Goal: Check status: Check status

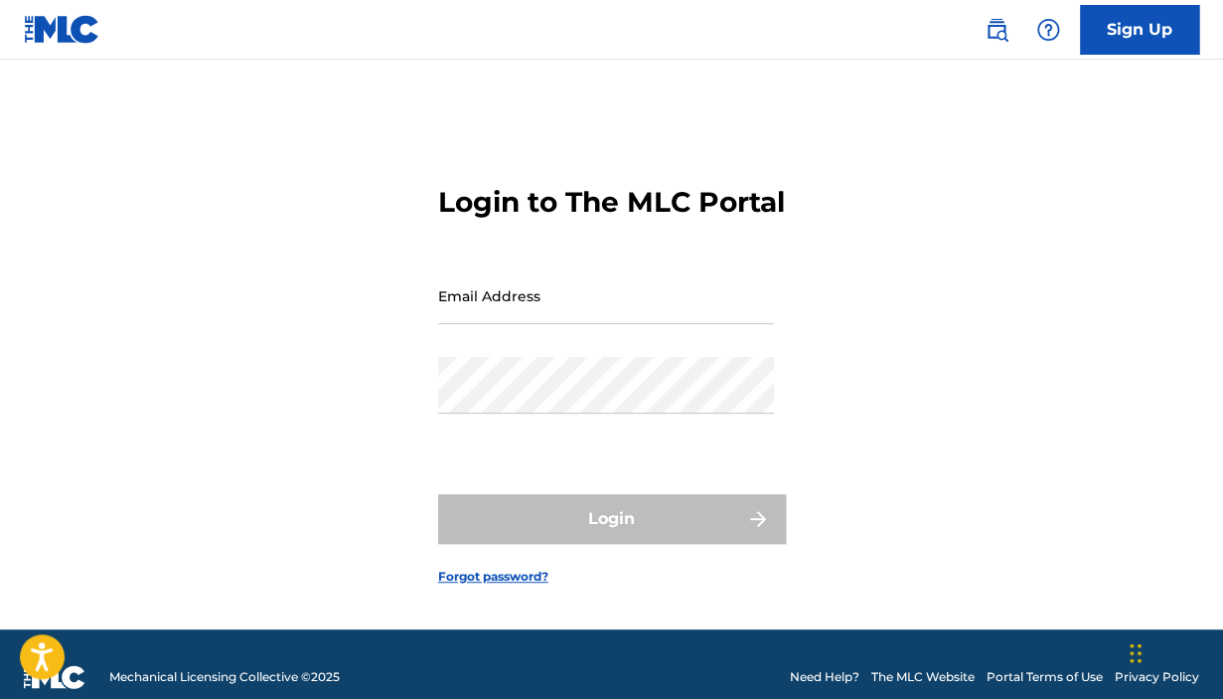
click at [570, 324] on input "Email Address" at bounding box center [606, 295] width 336 height 57
type input "[EMAIL_ADDRESS][DOMAIN_NAME]"
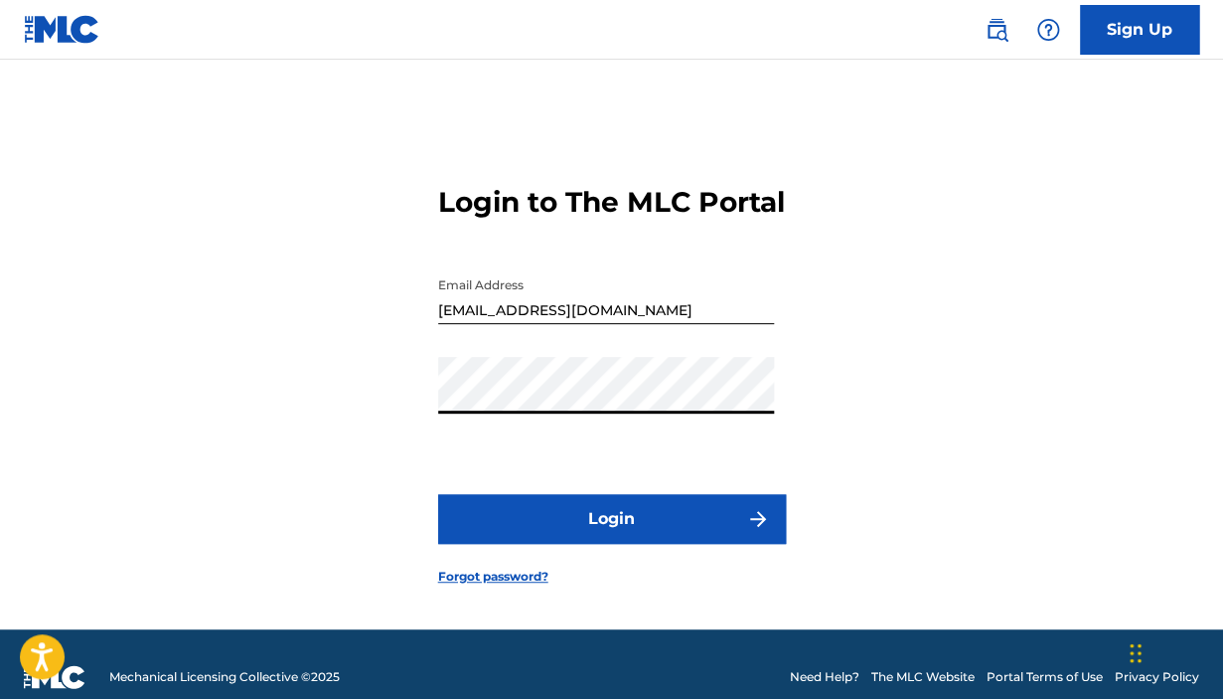
click at [531, 542] on button "Login" at bounding box center [612, 519] width 348 height 50
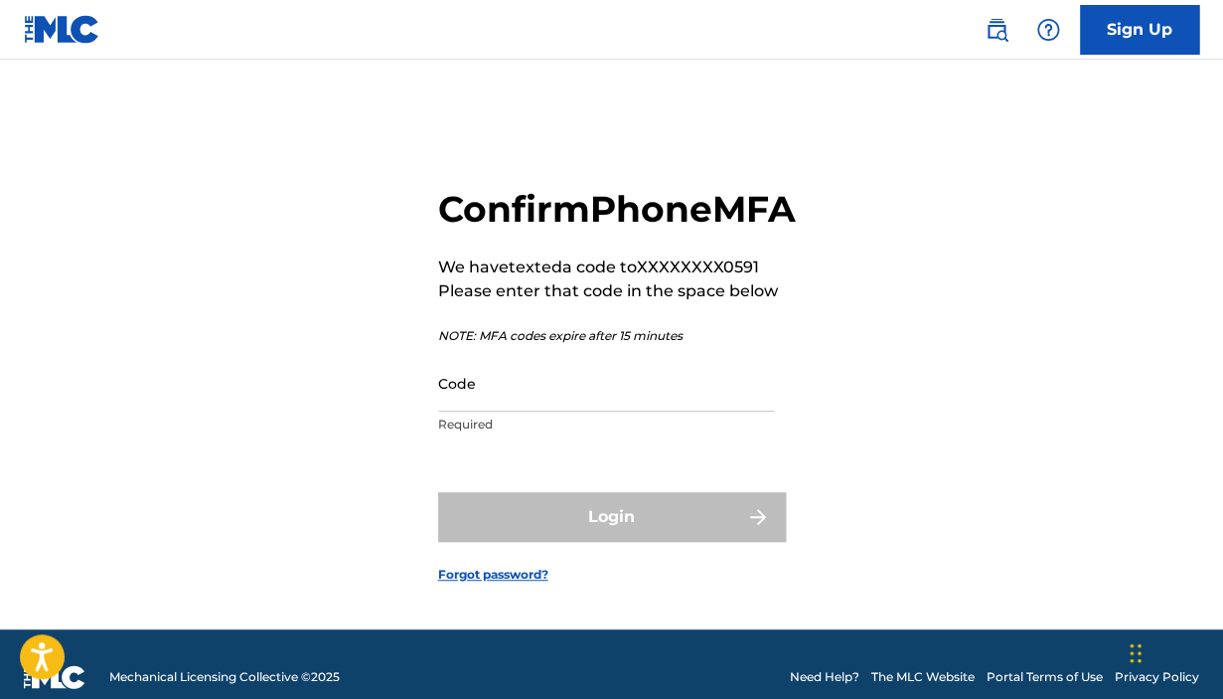
click at [469, 411] on input "Code" at bounding box center [606, 383] width 336 height 57
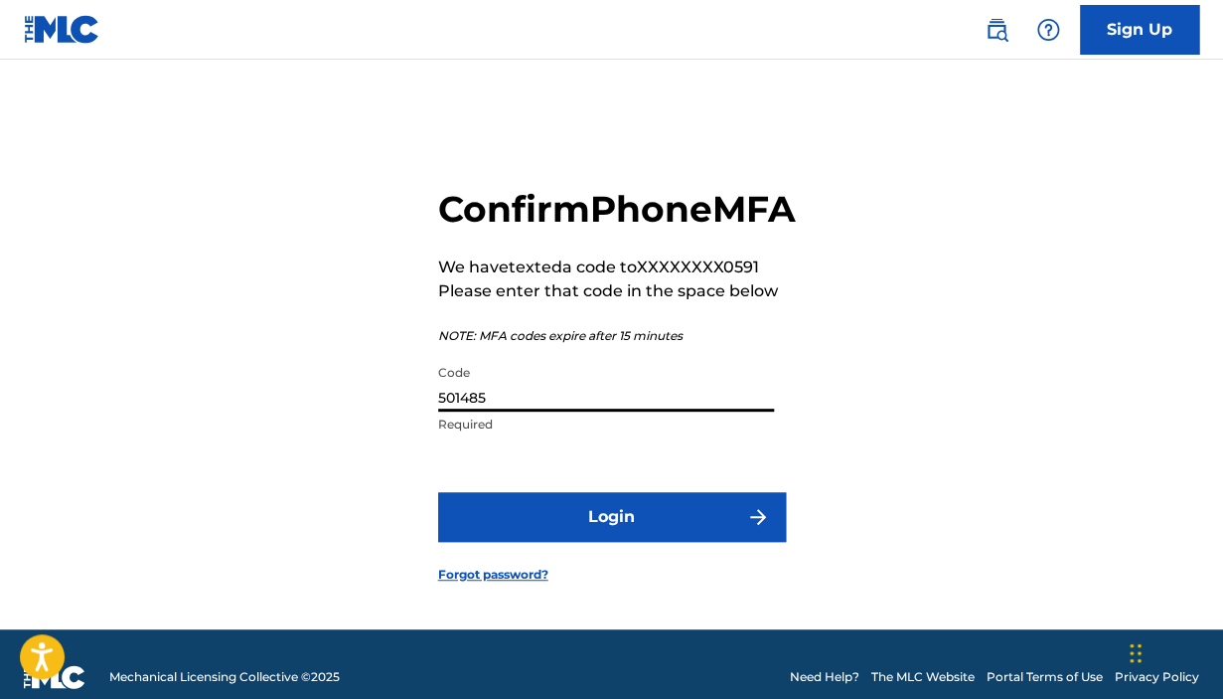
type input "501485"
click at [513, 542] on button "Login" at bounding box center [612, 517] width 348 height 50
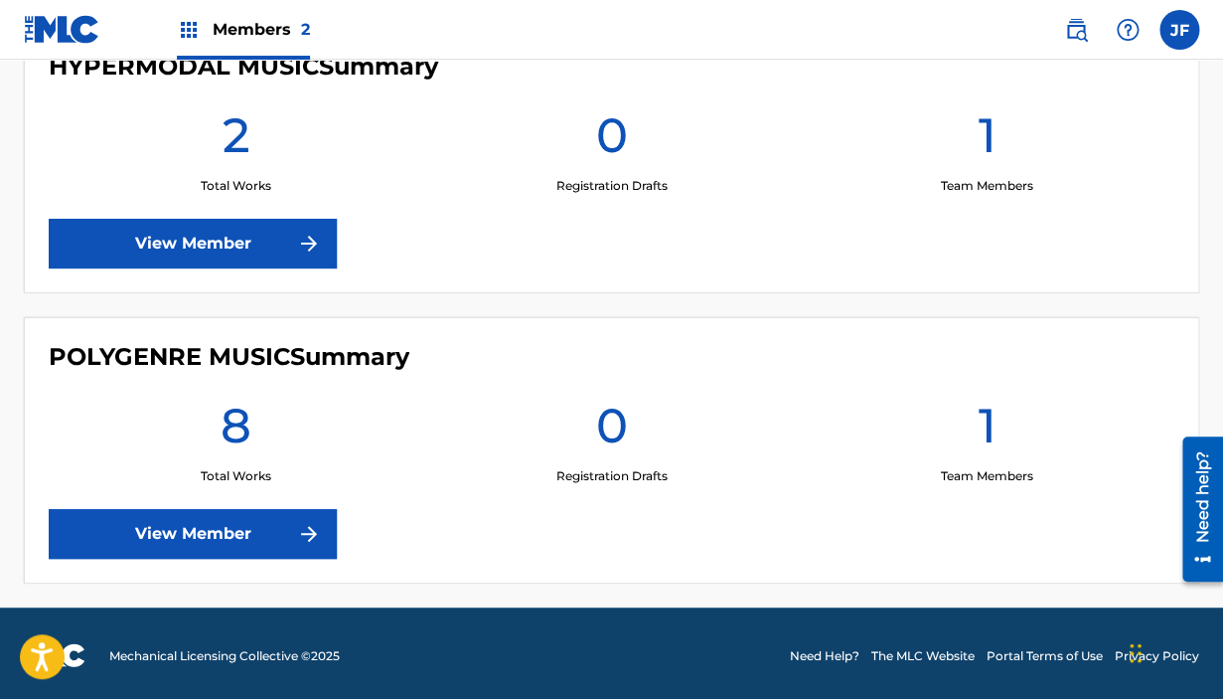
scroll to position [609, 0]
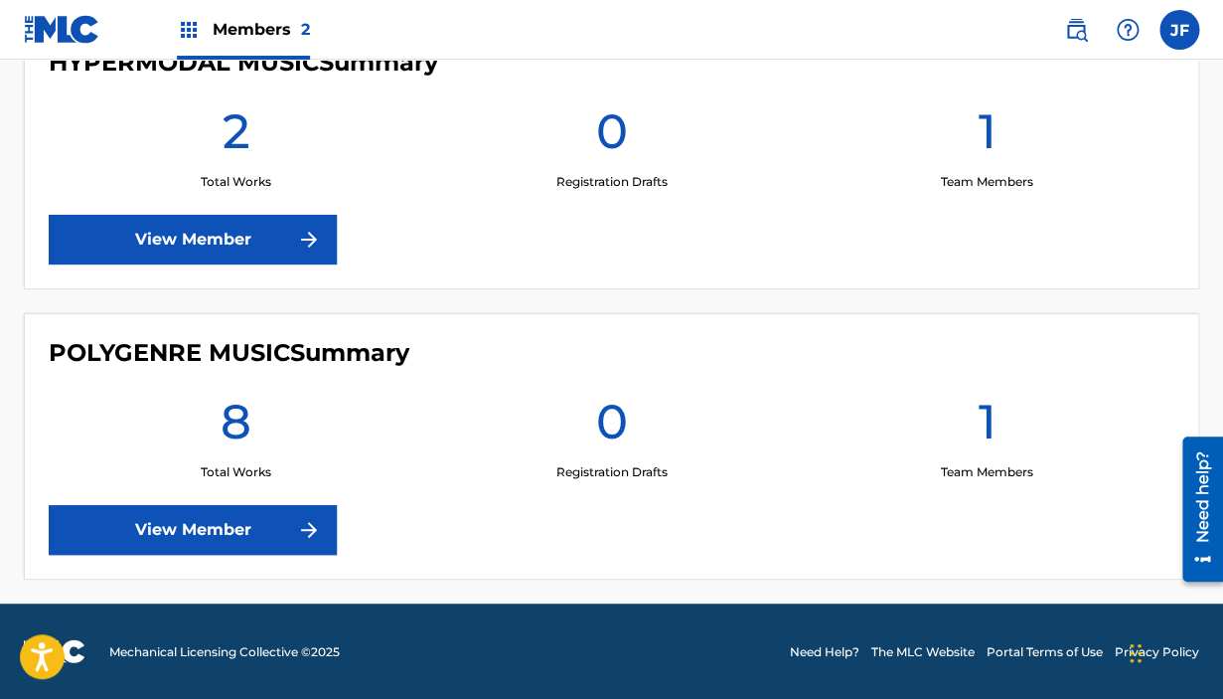
click at [261, 527] on link "View Member" at bounding box center [193, 530] width 288 height 50
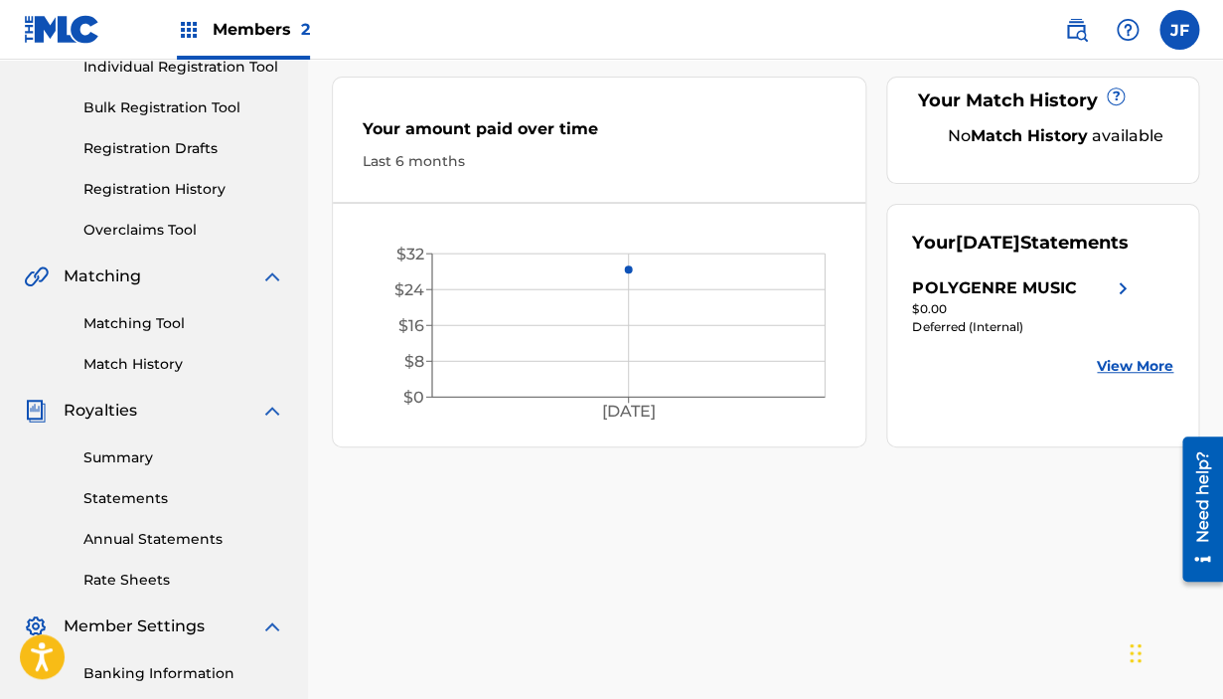
scroll to position [277, 0]
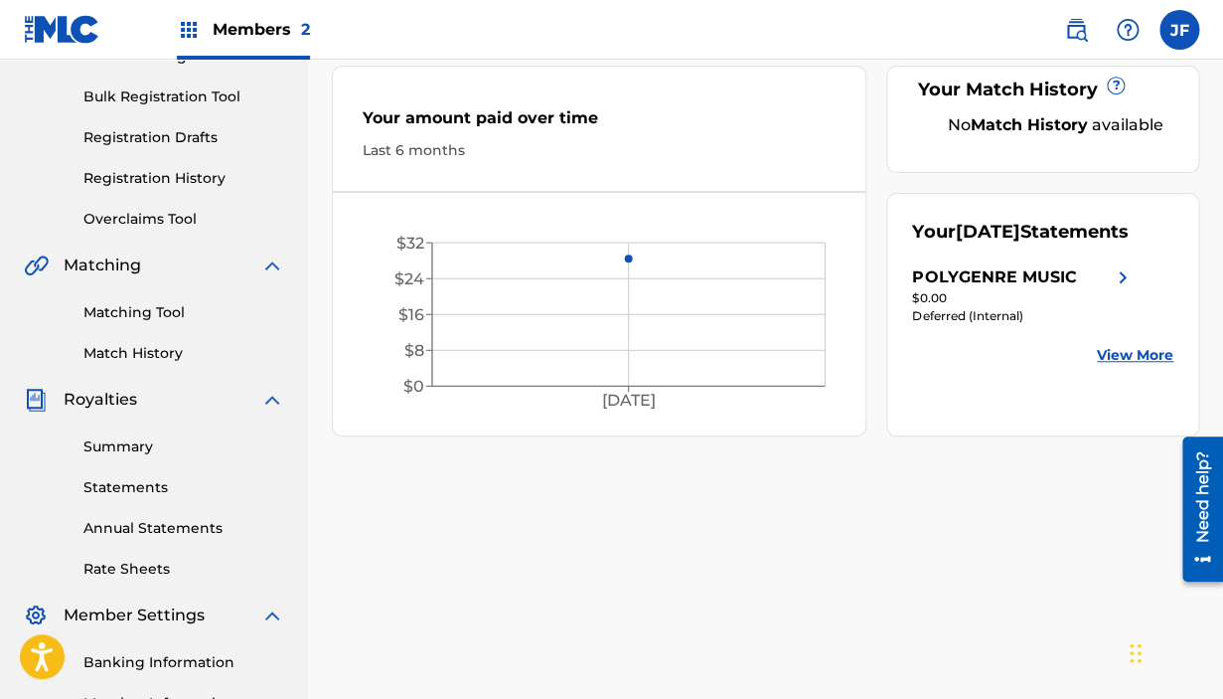
click at [136, 448] on link "Summary" at bounding box center [183, 446] width 201 height 21
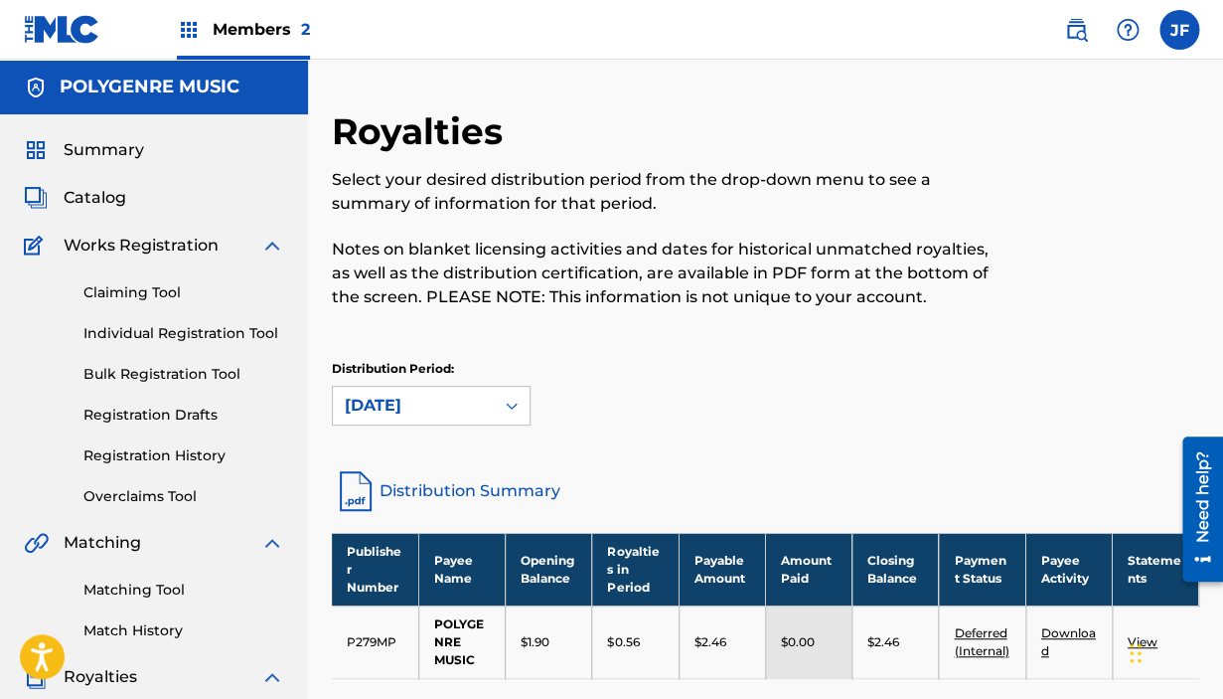
click at [288, 44] on div "Members 2" at bounding box center [243, 29] width 133 height 59
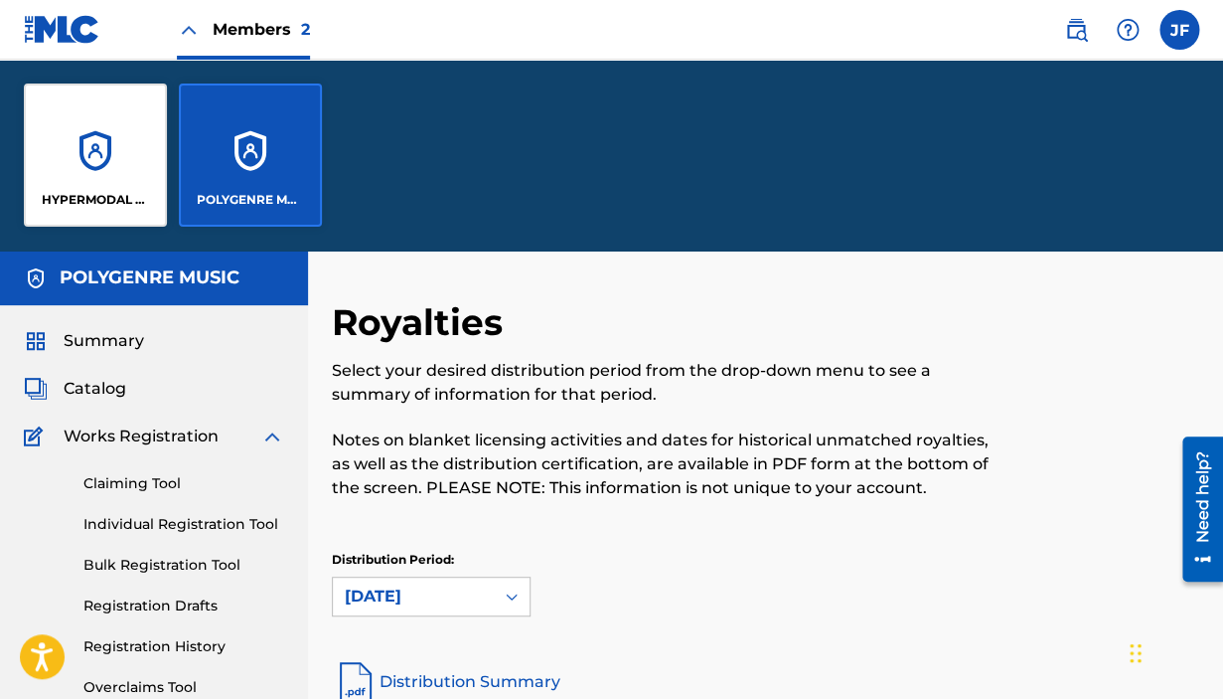
click at [129, 163] on div "HYPERMODAL MUSIC" at bounding box center [95, 154] width 143 height 143
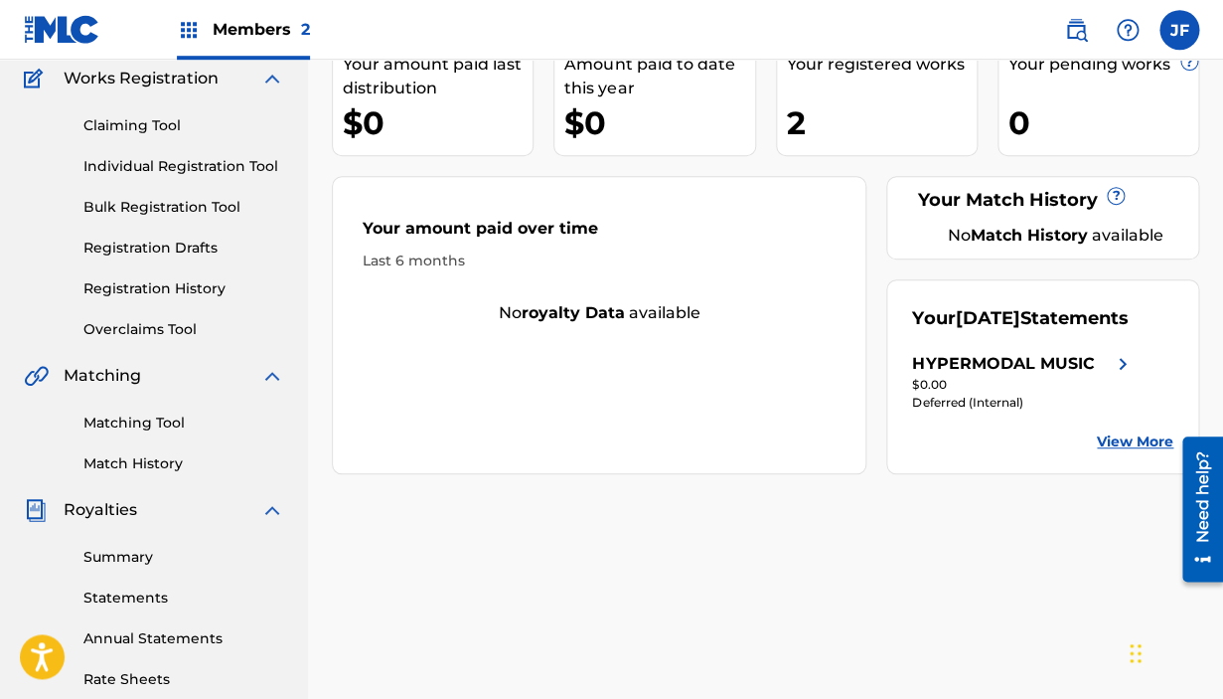
scroll to position [151, 0]
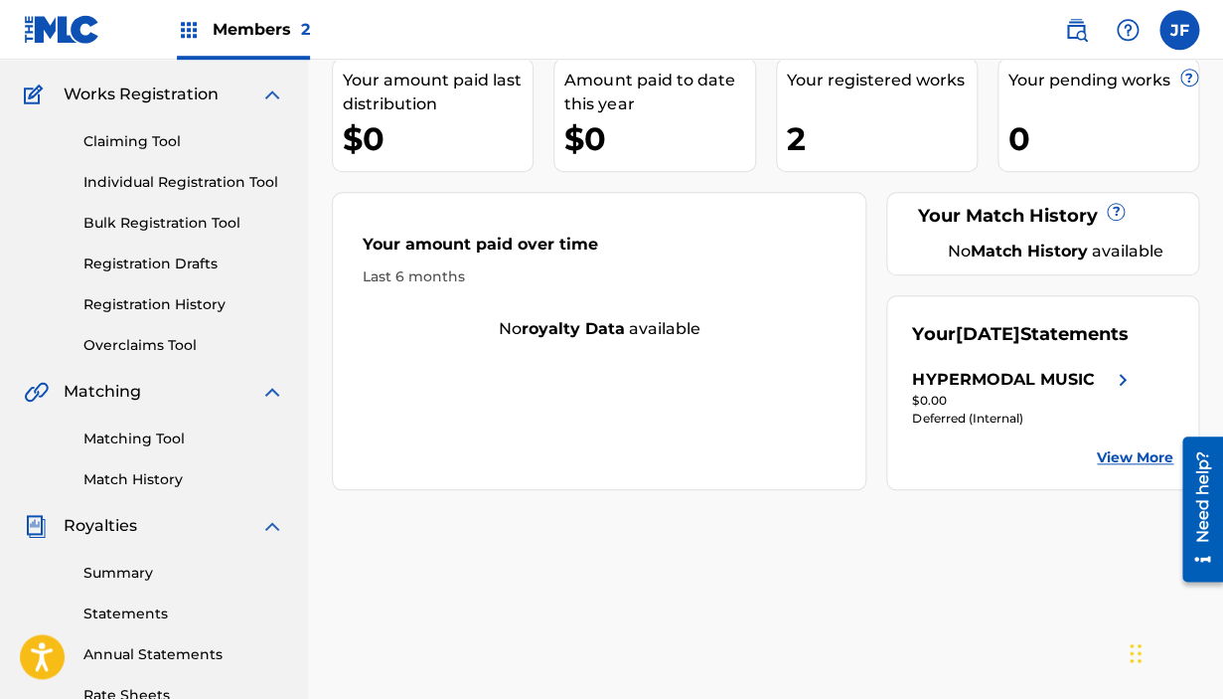
click at [119, 572] on link "Summary" at bounding box center [183, 573] width 201 height 21
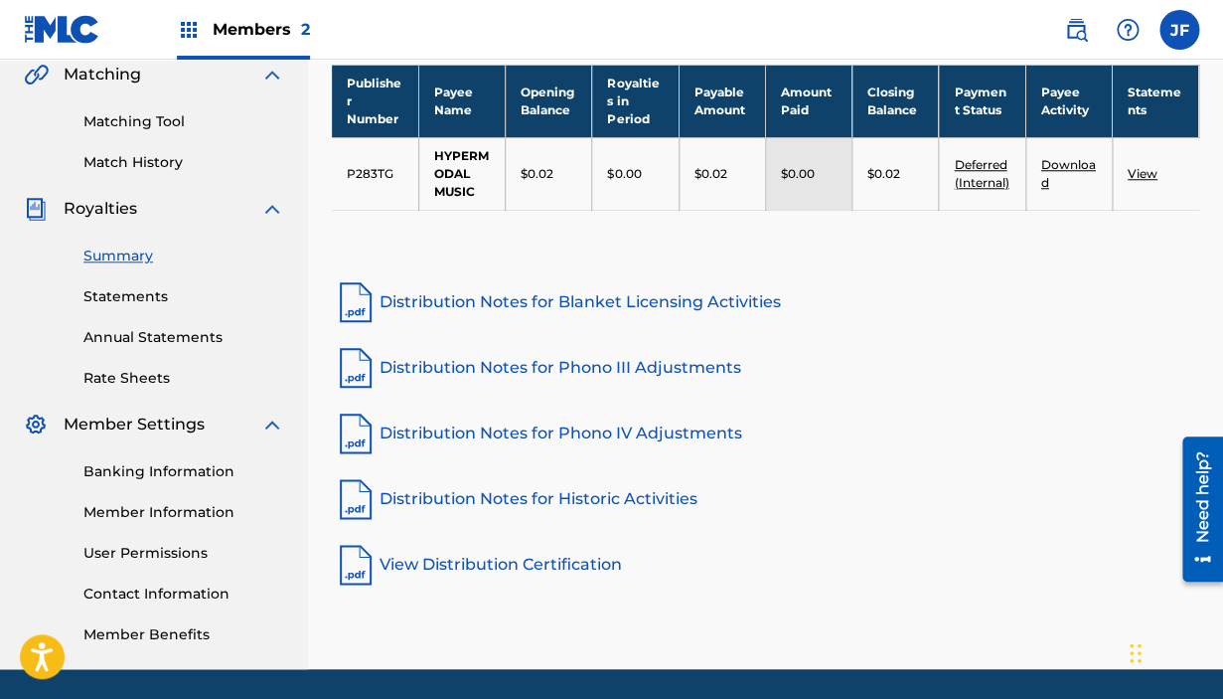
scroll to position [471, 0]
